Goal: Task Accomplishment & Management: Use online tool/utility

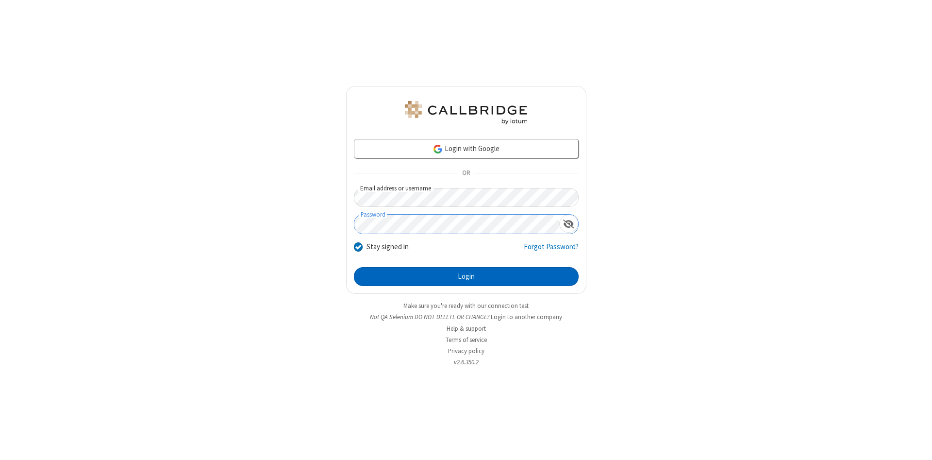
click at [466, 277] on button "Login" at bounding box center [466, 276] width 225 height 19
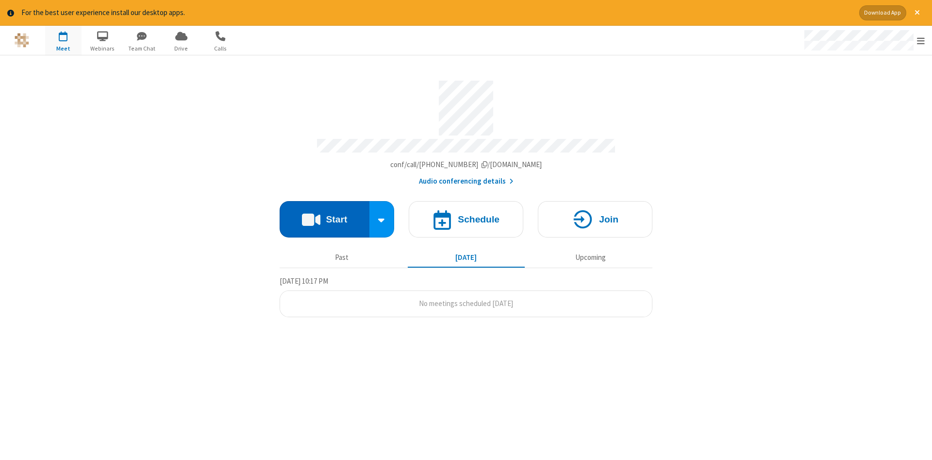
click at [324, 216] on button "Start" at bounding box center [325, 219] width 90 height 36
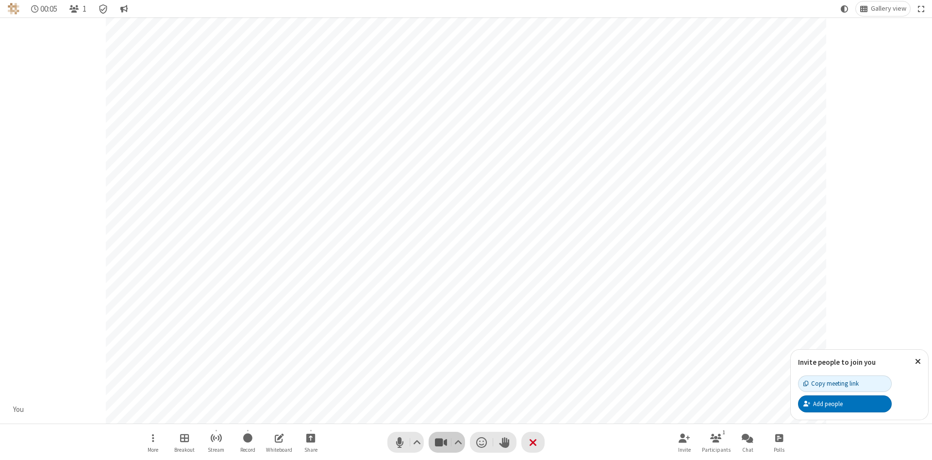
click at [441, 442] on span "Stop video (Alt+V)" at bounding box center [441, 442] width 15 height 14
click at [441, 442] on span "Start video (Alt+V)" at bounding box center [441, 442] width 15 height 14
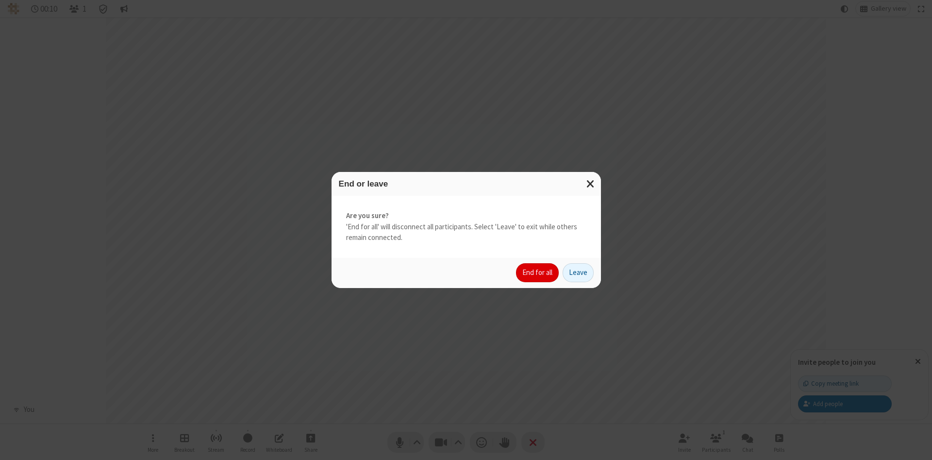
click at [538, 272] on button "End for all" at bounding box center [537, 272] width 43 height 19
